Goal: Find specific page/section: Find specific page/section

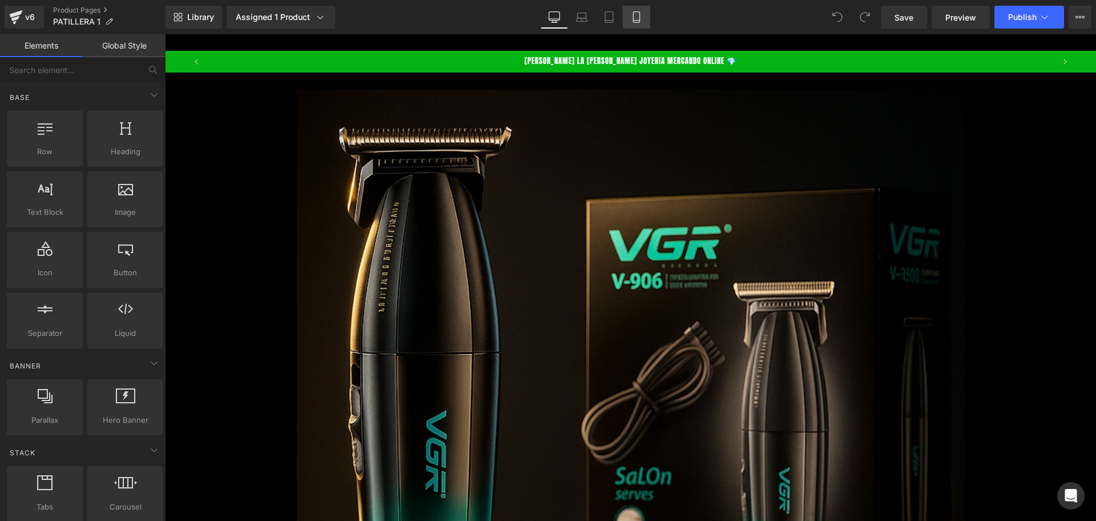
click at [633, 16] on icon at bounding box center [636, 16] width 11 height 11
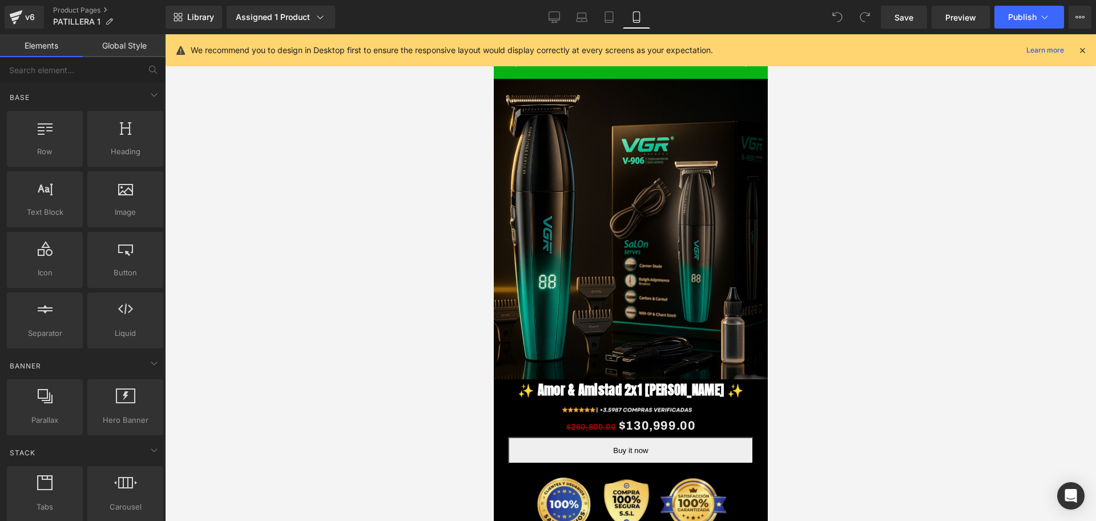
click at [1078, 58] on div "We recommend you to design in Desktop first to ensure the responsive layout wou…" at bounding box center [631, 50] width 931 height 32
click at [1087, 49] on icon at bounding box center [1083, 50] width 10 height 10
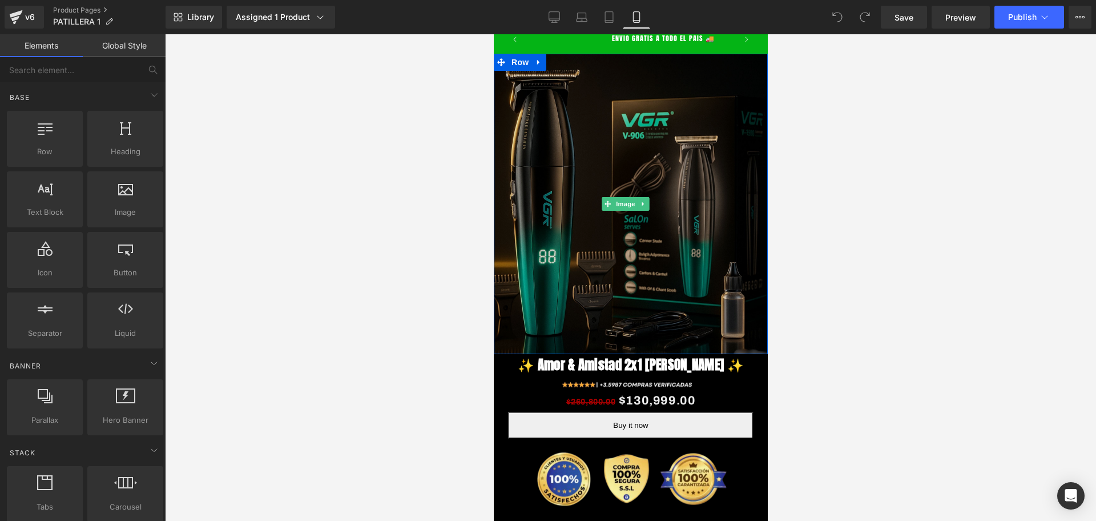
scroll to position [0, 0]
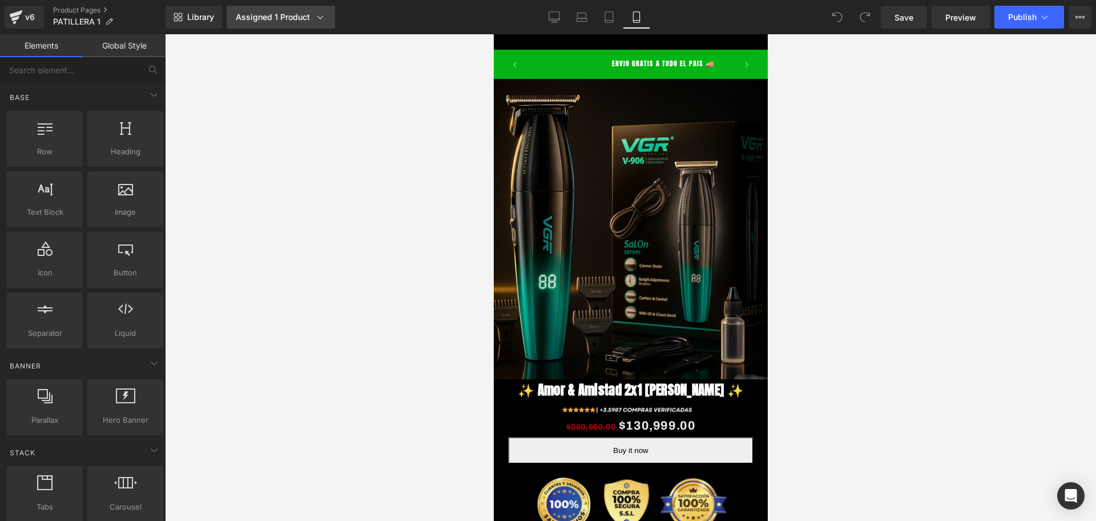
click at [318, 19] on icon at bounding box center [320, 16] width 11 height 11
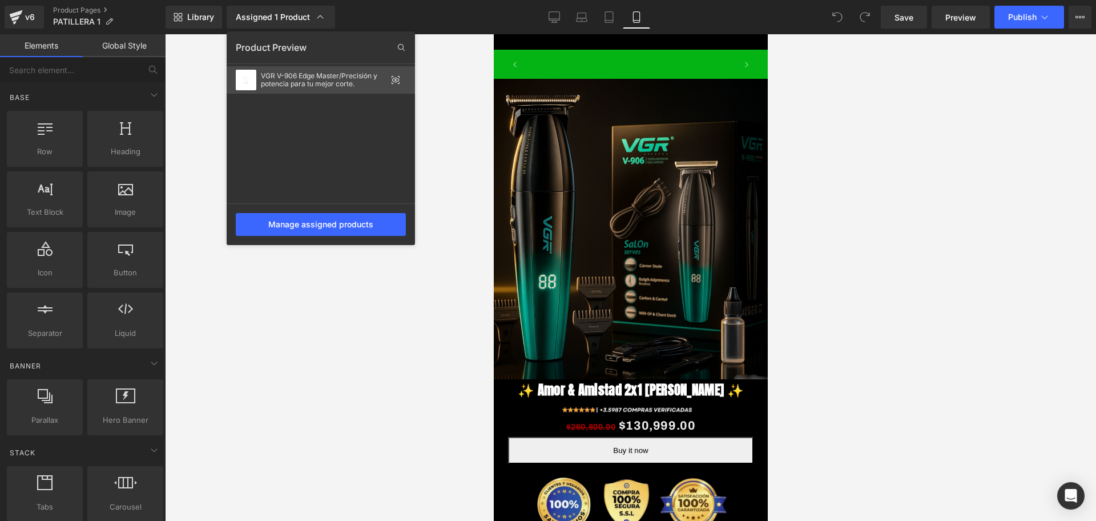
click at [265, 81] on div "VGR V-906 Edge Master/Precisión y potencia para tu mejor corte." at bounding box center [324, 80] width 126 height 16
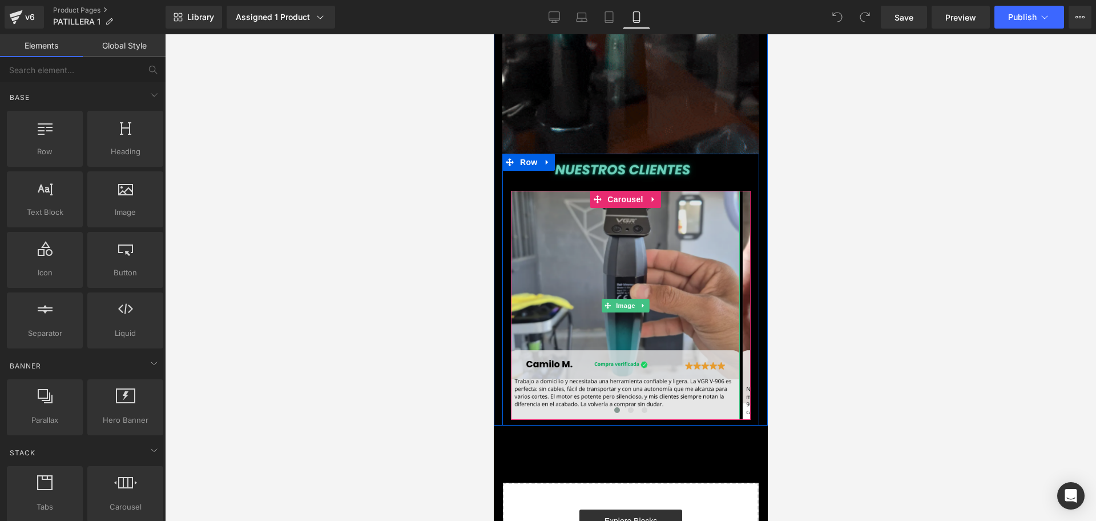
scroll to position [2713, 0]
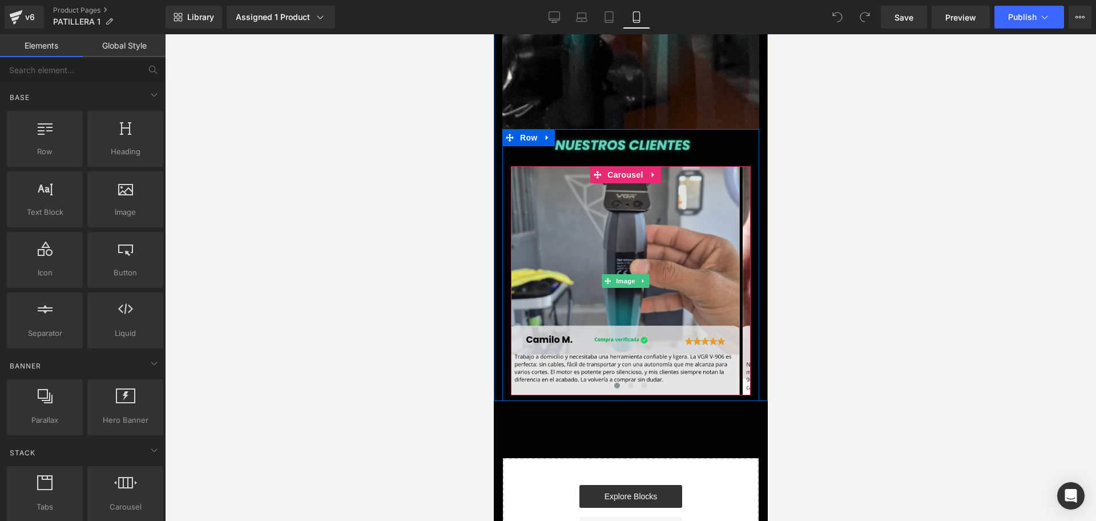
click at [585, 264] on img at bounding box center [625, 280] width 229 height 229
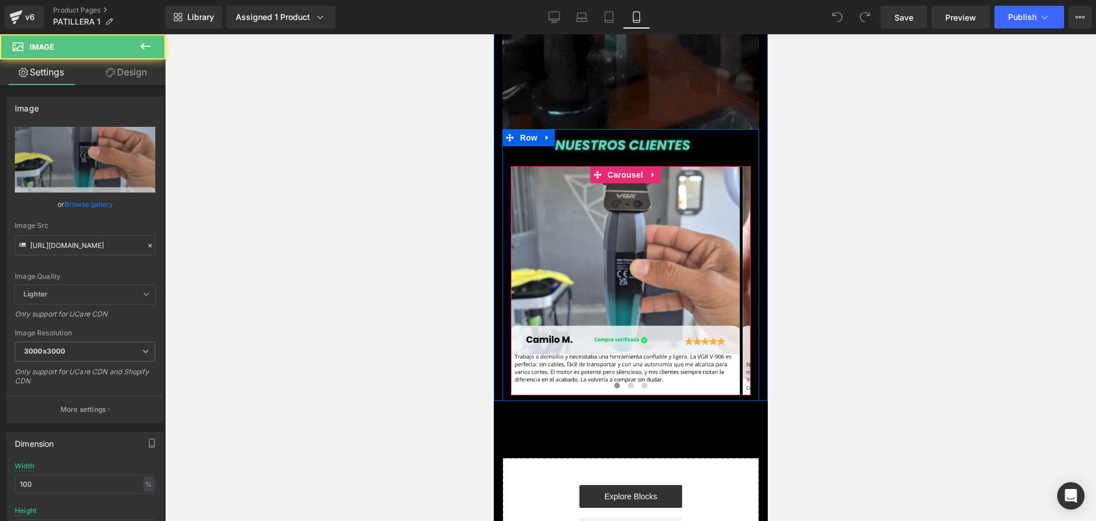
scroll to position [0, 412]
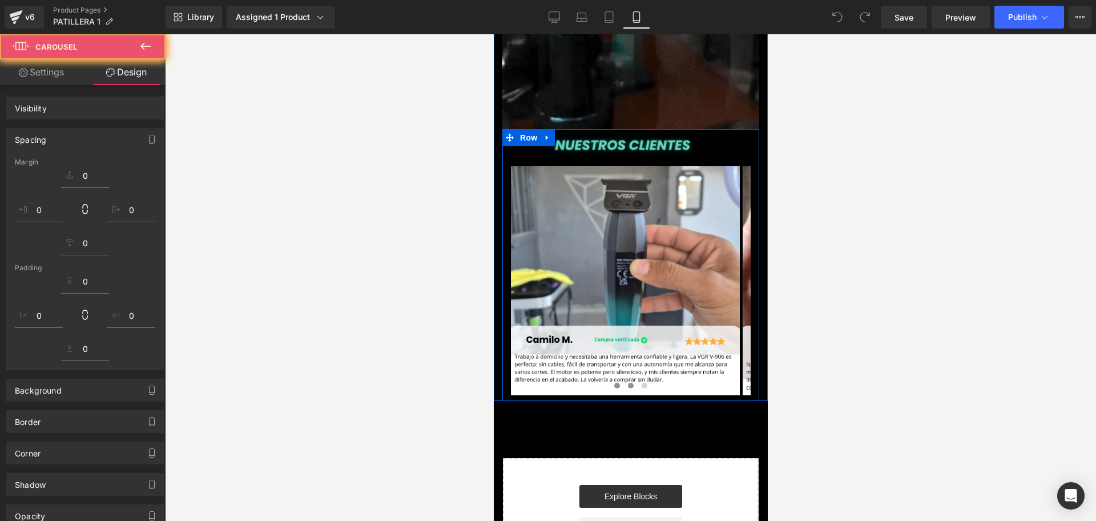
click at [629, 380] on button at bounding box center [631, 385] width 14 height 11
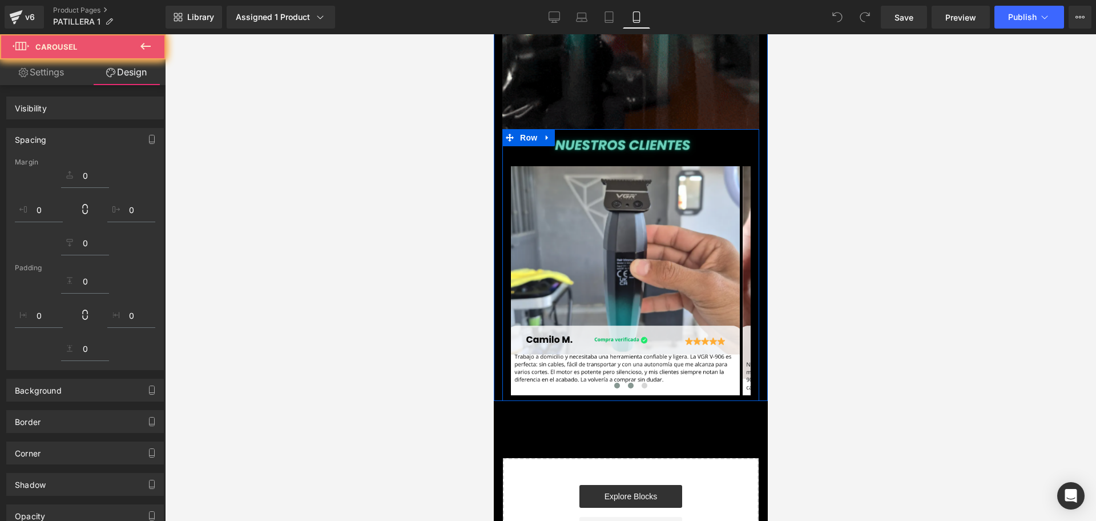
click at [642, 380] on button at bounding box center [644, 385] width 14 height 11
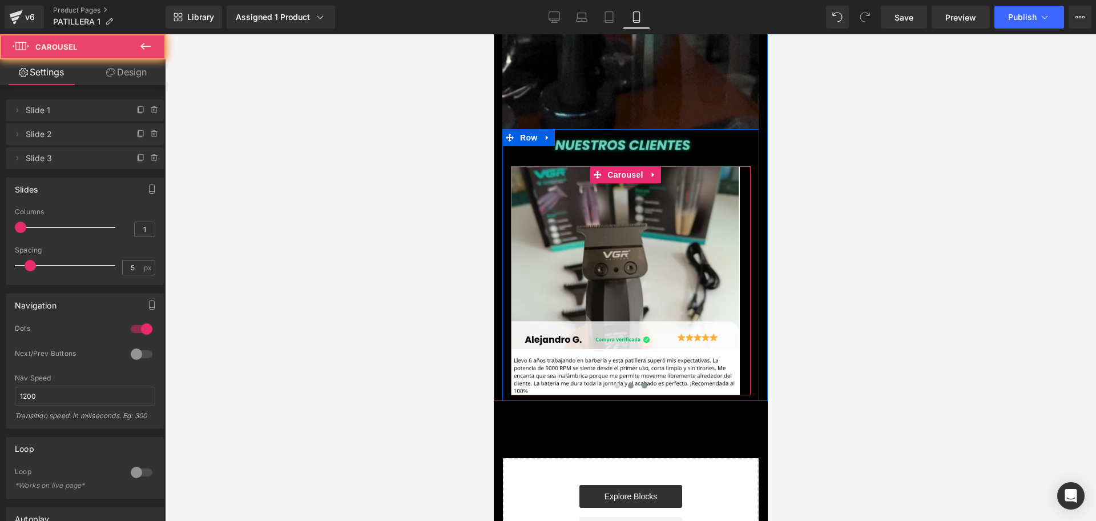
click at [624, 380] on button at bounding box center [631, 385] width 14 height 11
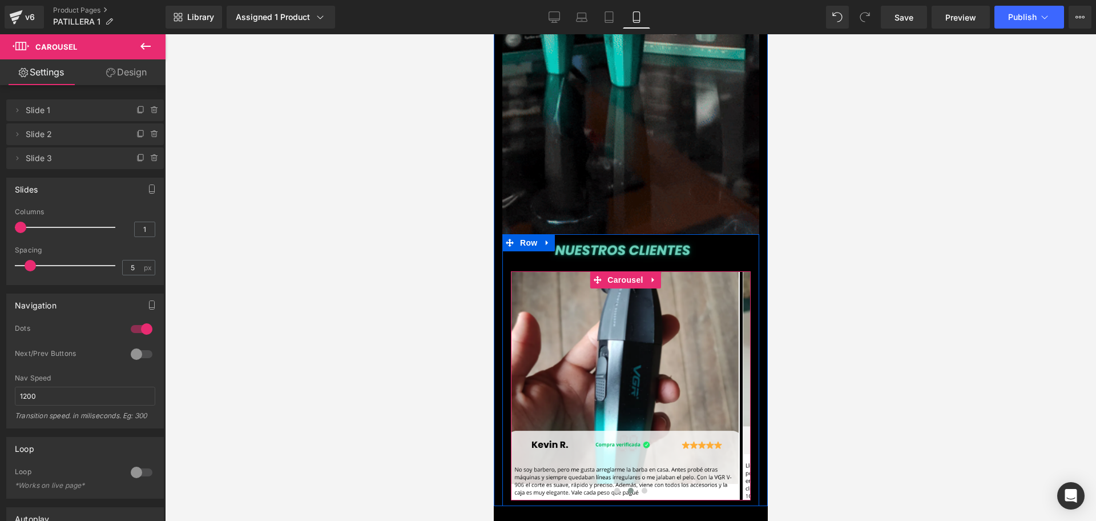
scroll to position [0, 0]
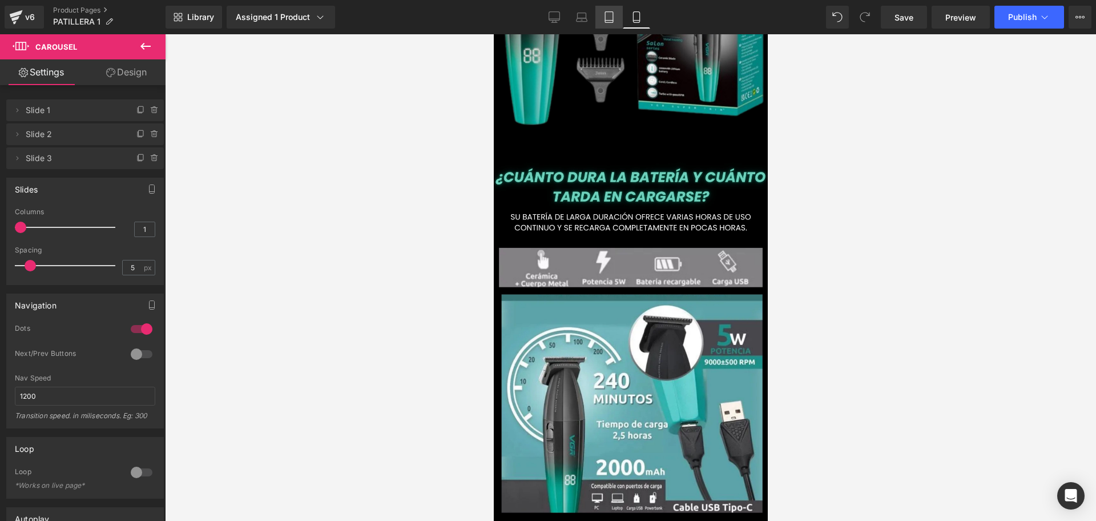
click at [609, 15] on icon at bounding box center [609, 16] width 11 height 11
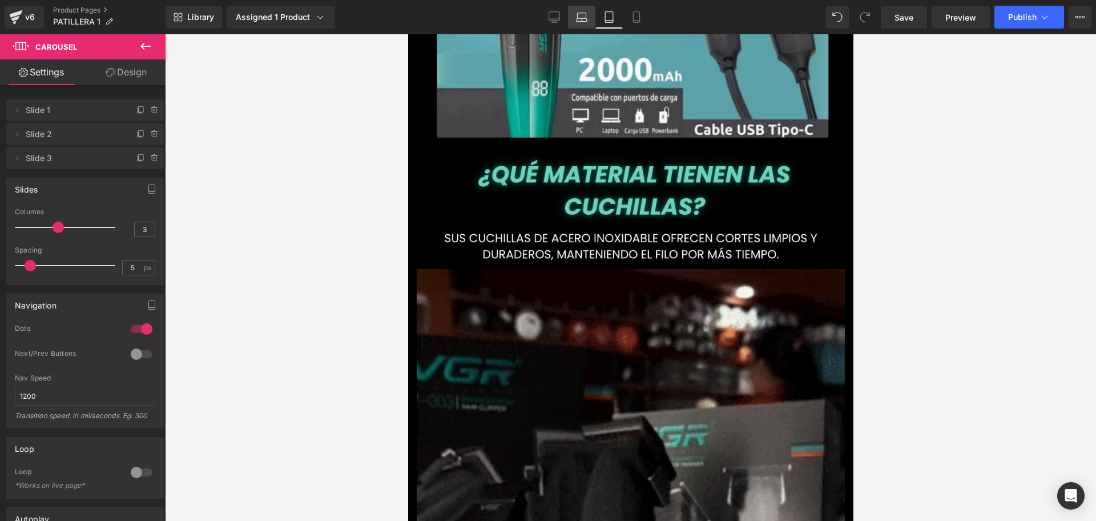
click at [582, 18] on icon at bounding box center [582, 19] width 11 height 3
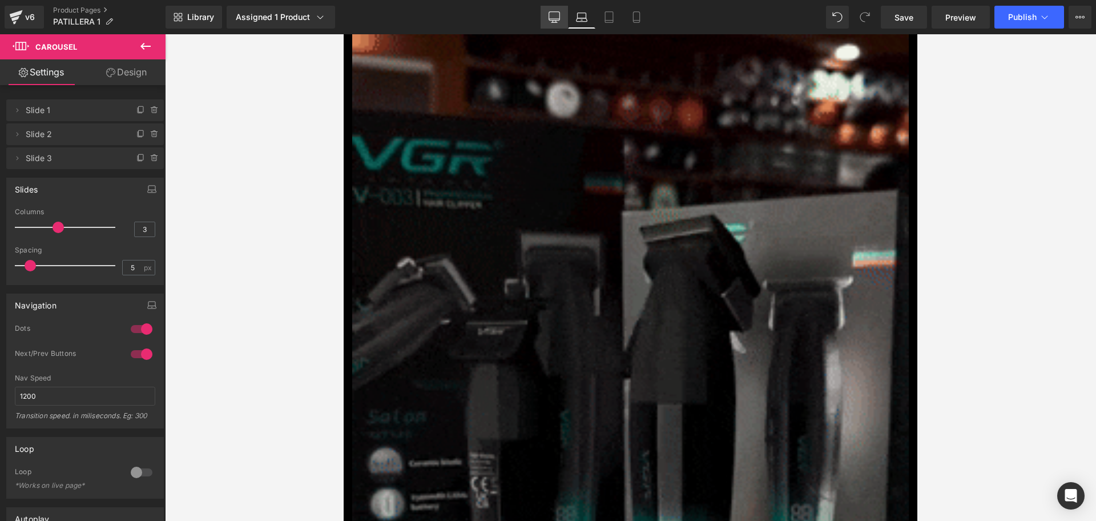
click at [566, 10] on link "Desktop" at bounding box center [554, 17] width 27 height 23
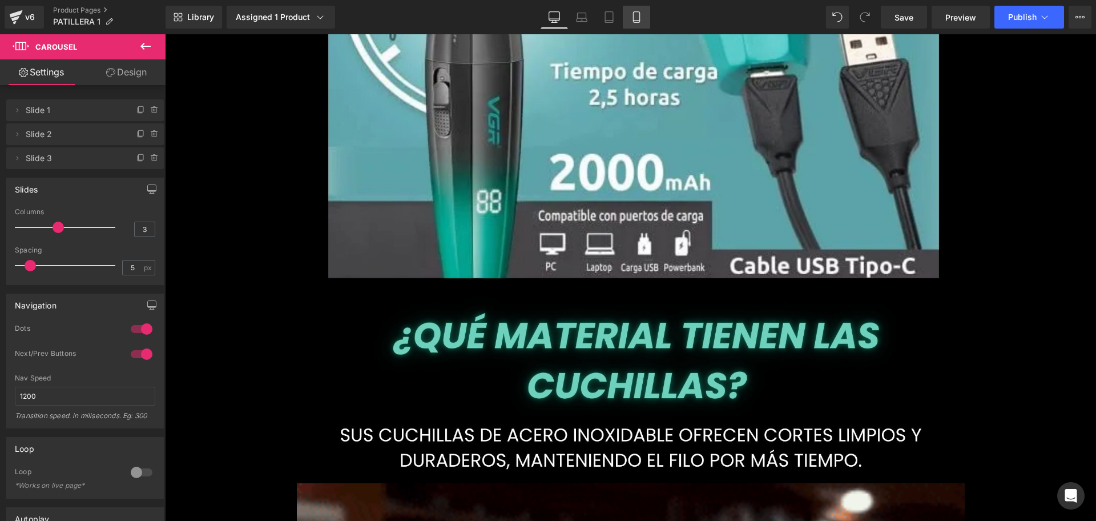
click at [630, 22] on link "Mobile" at bounding box center [636, 17] width 27 height 23
